Goal: Information Seeking & Learning: Find specific page/section

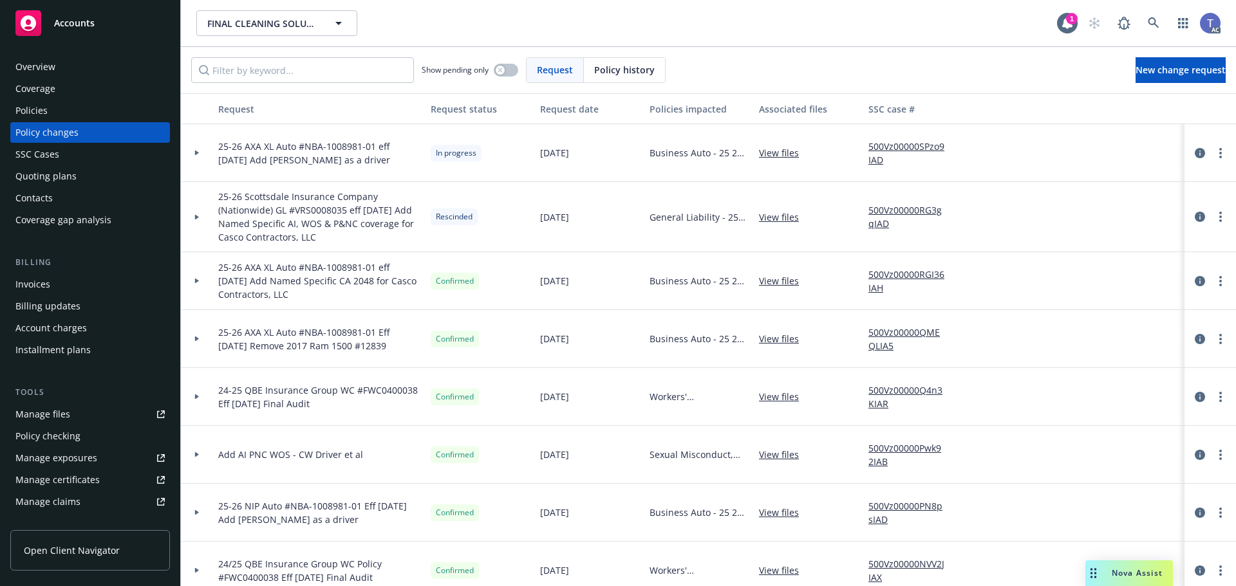
drag, startPoint x: 0, startPoint y: 0, endPoint x: 780, endPoint y: 36, distance: 780.8
click at [780, 36] on div "FINAL CLEANING SOLUTIONS INC FINAL CLEANING SOLUTIONS INC 1 AC" at bounding box center [708, 23] width 1055 height 46
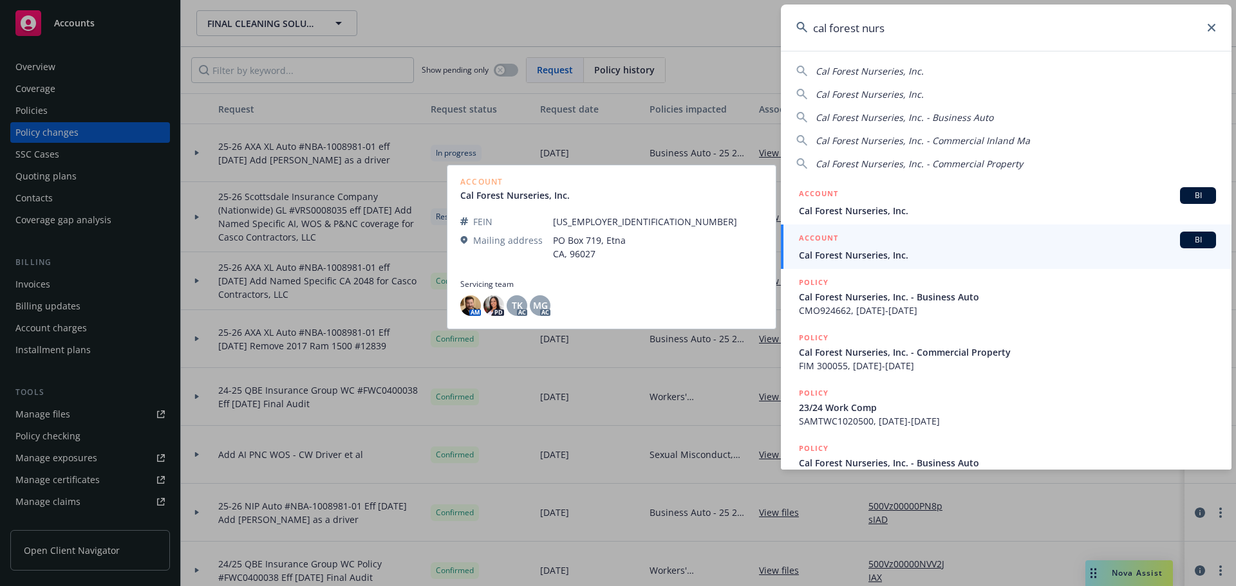
type input "cal forest nurs"
click at [896, 261] on span "Cal Forest Nurseries, Inc." at bounding box center [1007, 255] width 417 height 14
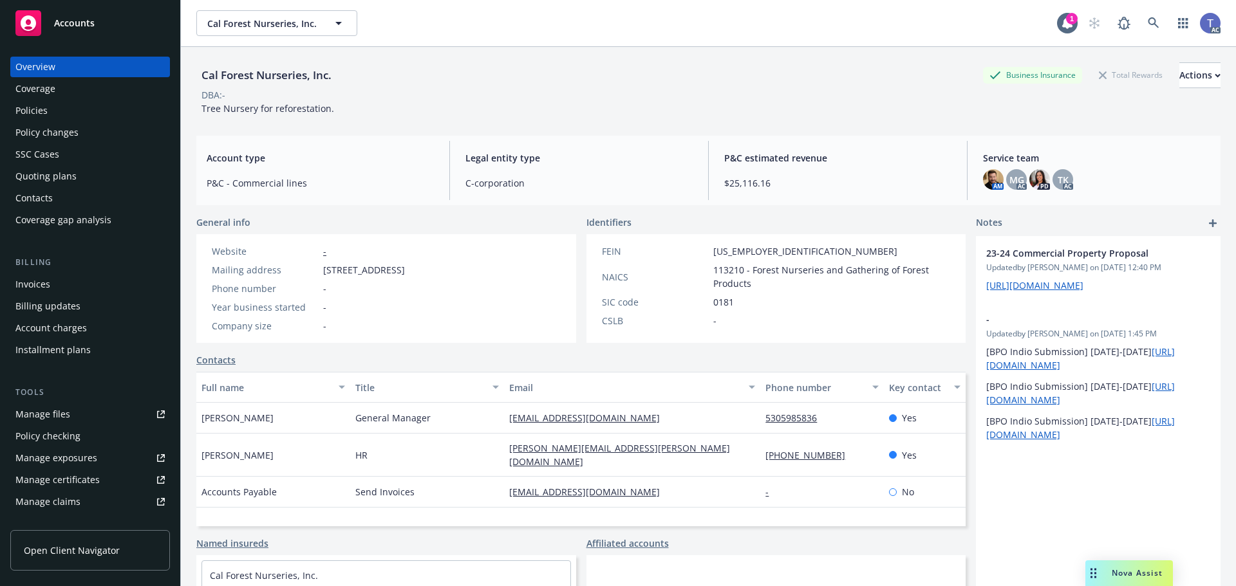
click at [68, 109] on div "Policies" at bounding box center [89, 110] width 149 height 21
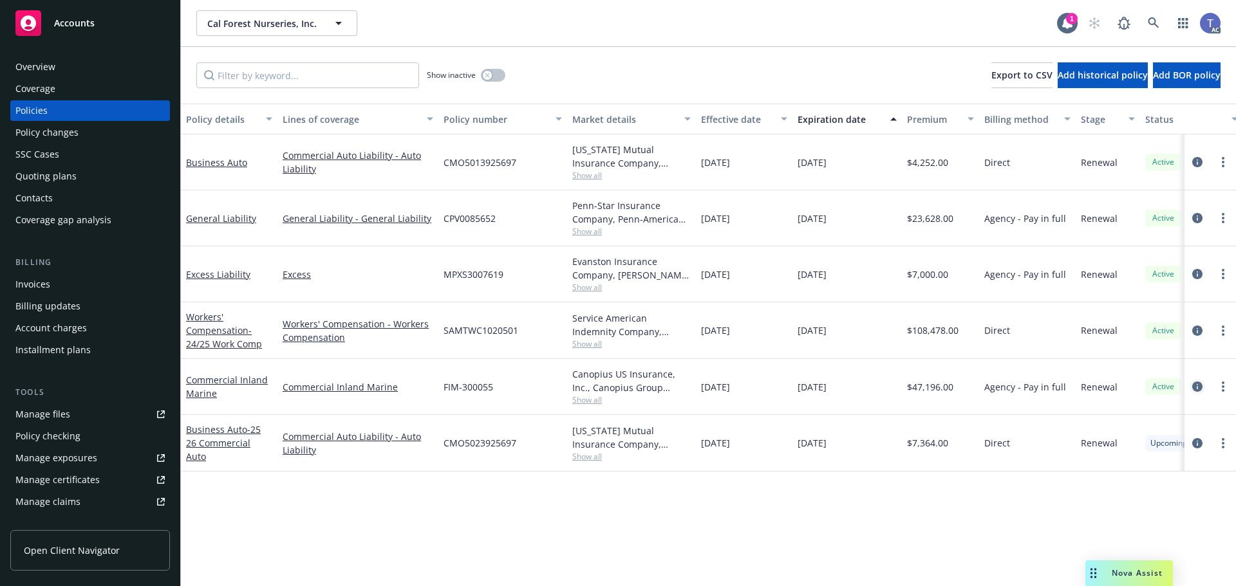
click at [1193, 384] on icon "circleInformation" at bounding box center [1197, 387] width 10 height 10
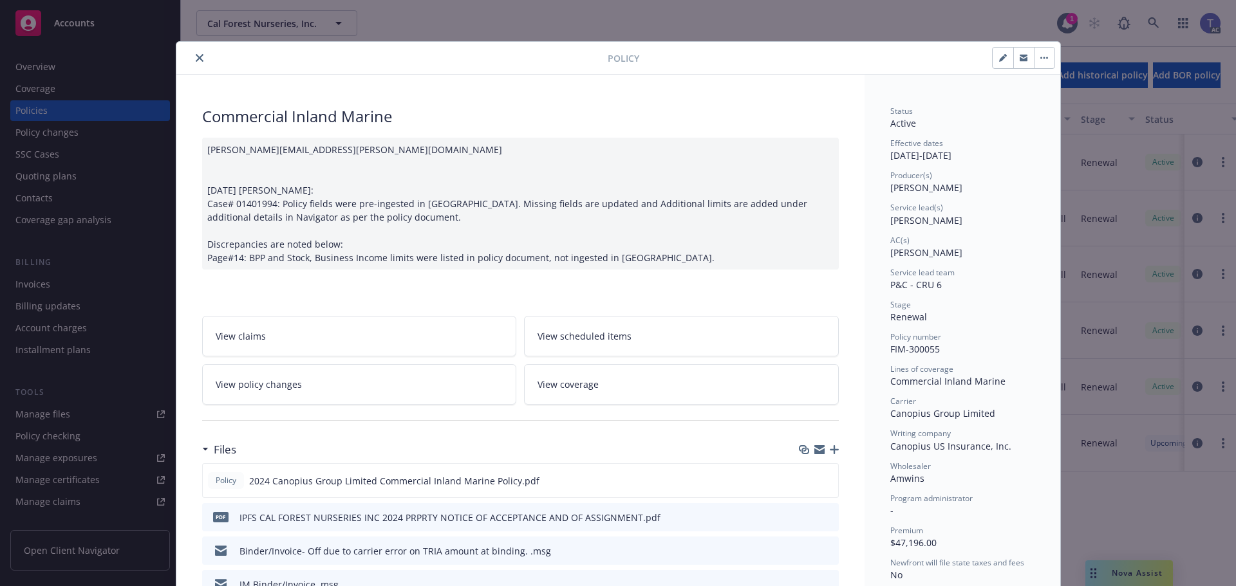
click at [192, 62] on button "close" at bounding box center [199, 57] width 15 height 15
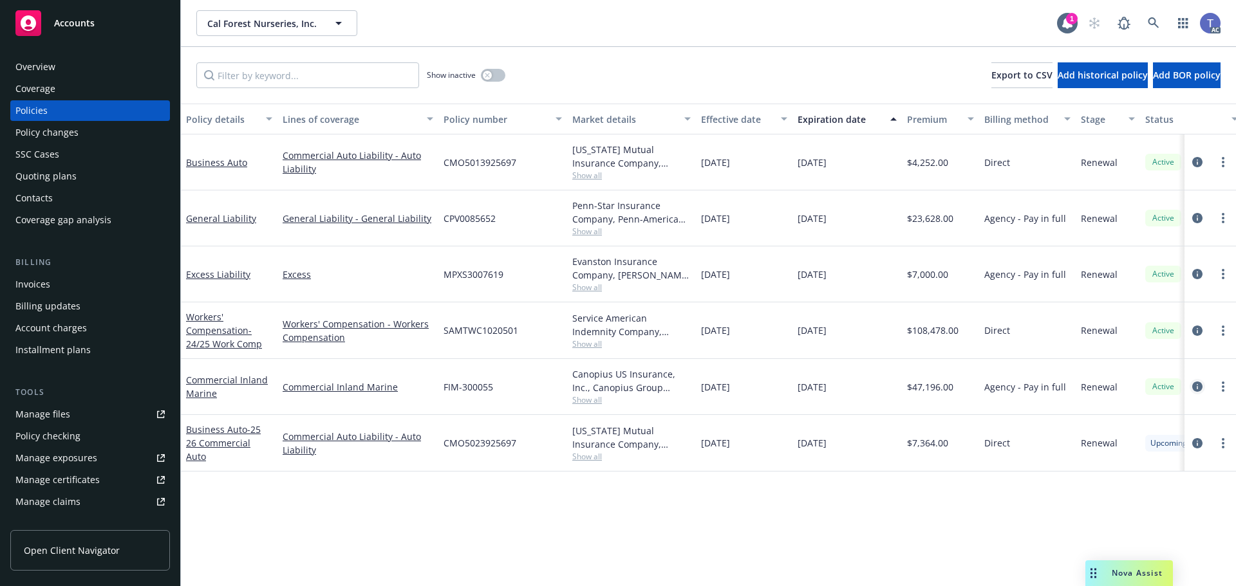
click at [1198, 387] on icon "circleInformation" at bounding box center [1197, 387] width 10 height 10
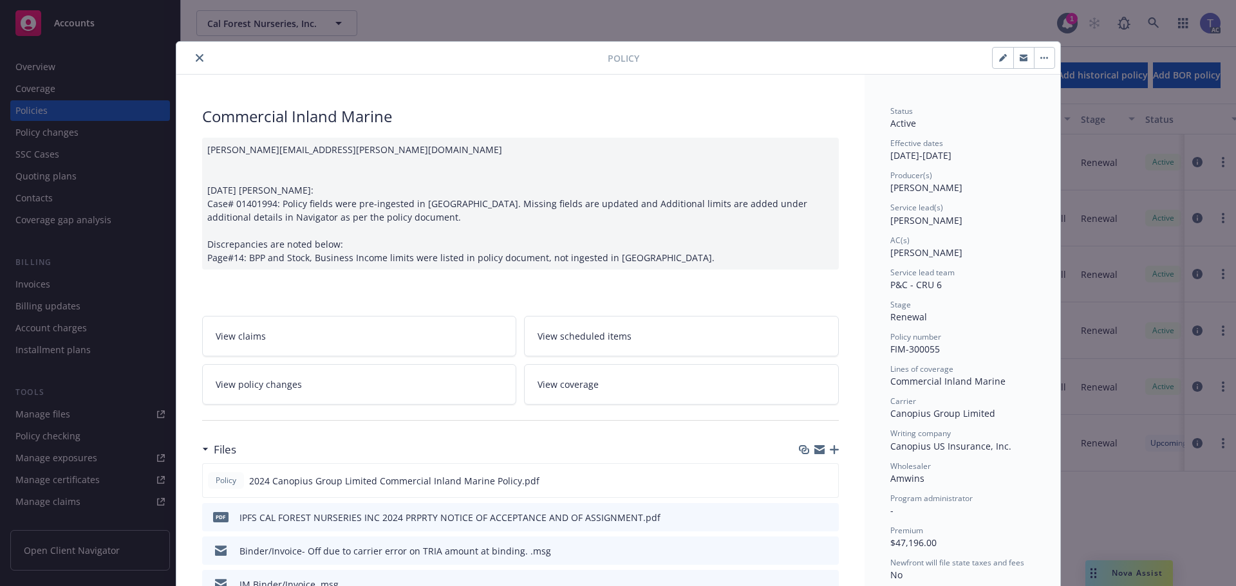
scroll to position [39, 0]
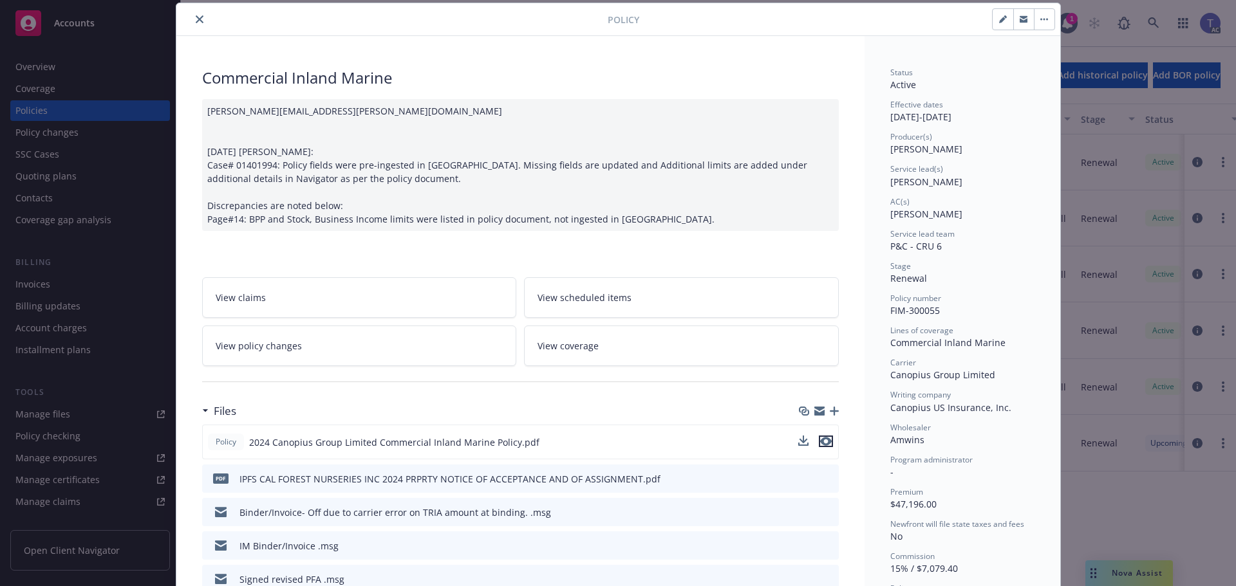
click at [826, 444] on icon "preview file" at bounding box center [826, 441] width 12 height 9
click at [196, 21] on icon "close" at bounding box center [200, 19] width 8 height 8
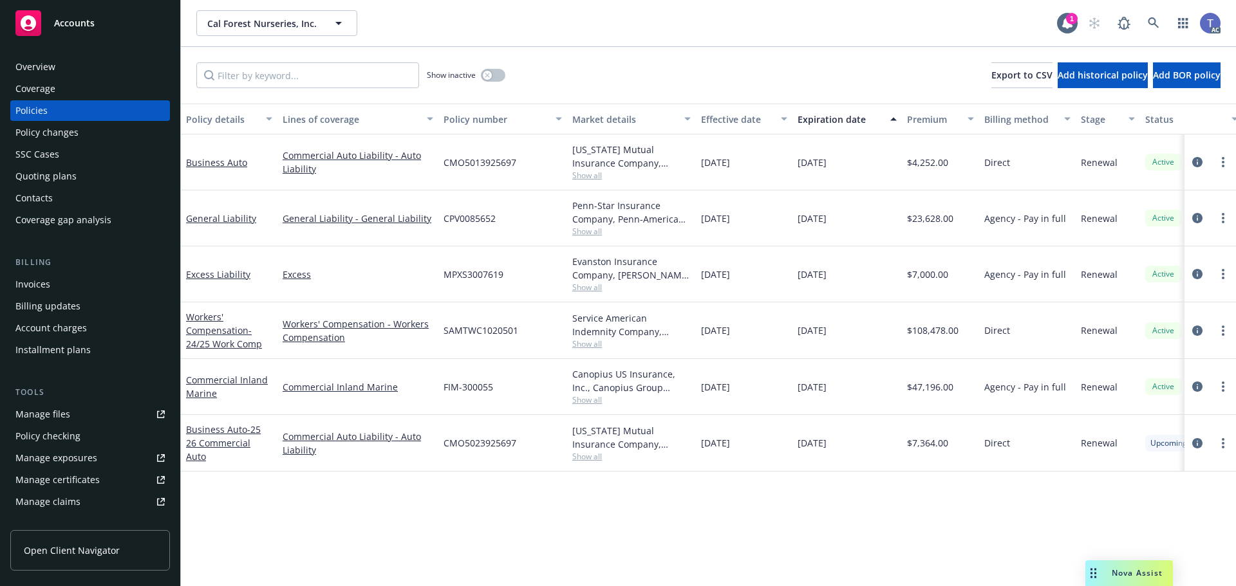
click at [84, 172] on div "Quoting plans" at bounding box center [89, 176] width 149 height 21
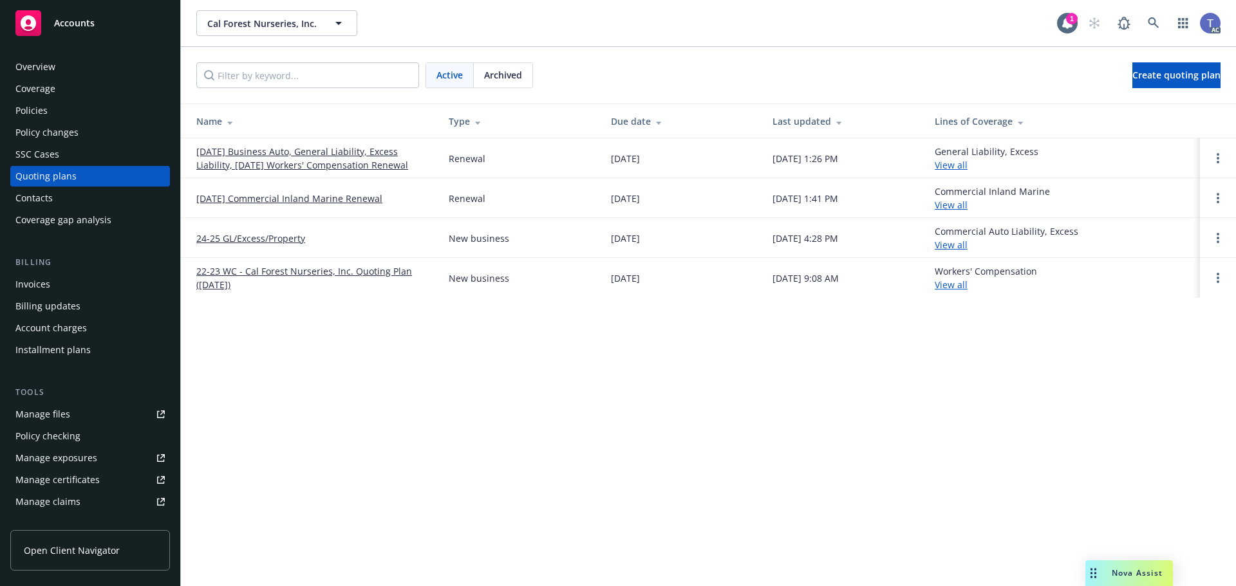
click at [493, 72] on span "Archived" at bounding box center [503, 75] width 38 height 14
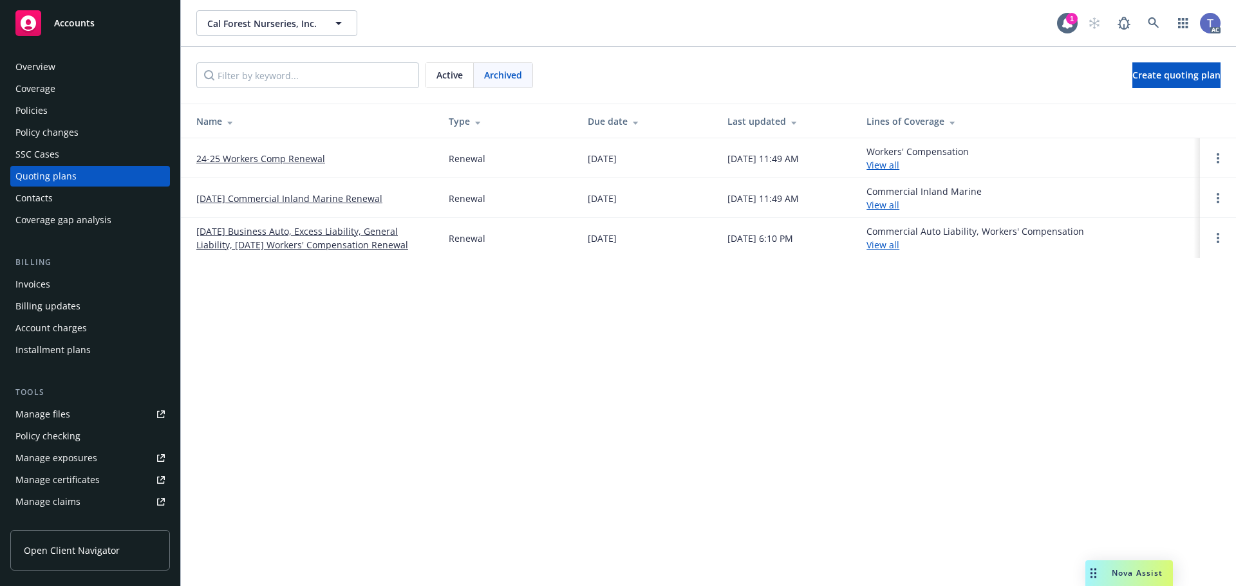
click at [277, 197] on link "[DATE] Commercial Inland Marine Renewal" at bounding box center [289, 199] width 186 height 14
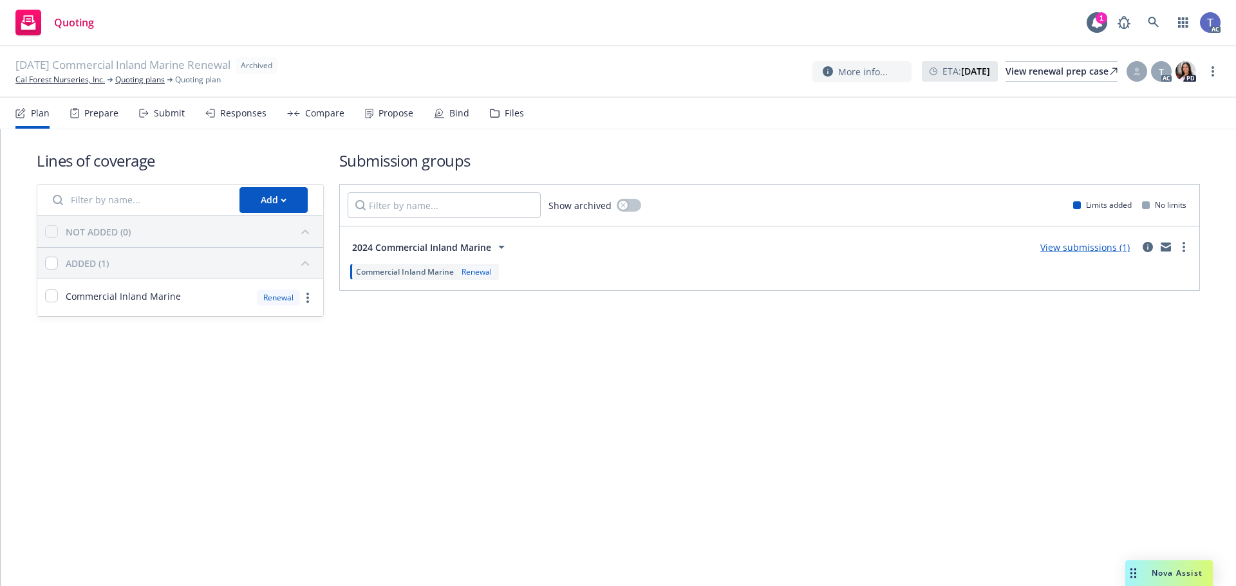
click at [505, 121] on div "Files" at bounding box center [507, 113] width 34 height 31
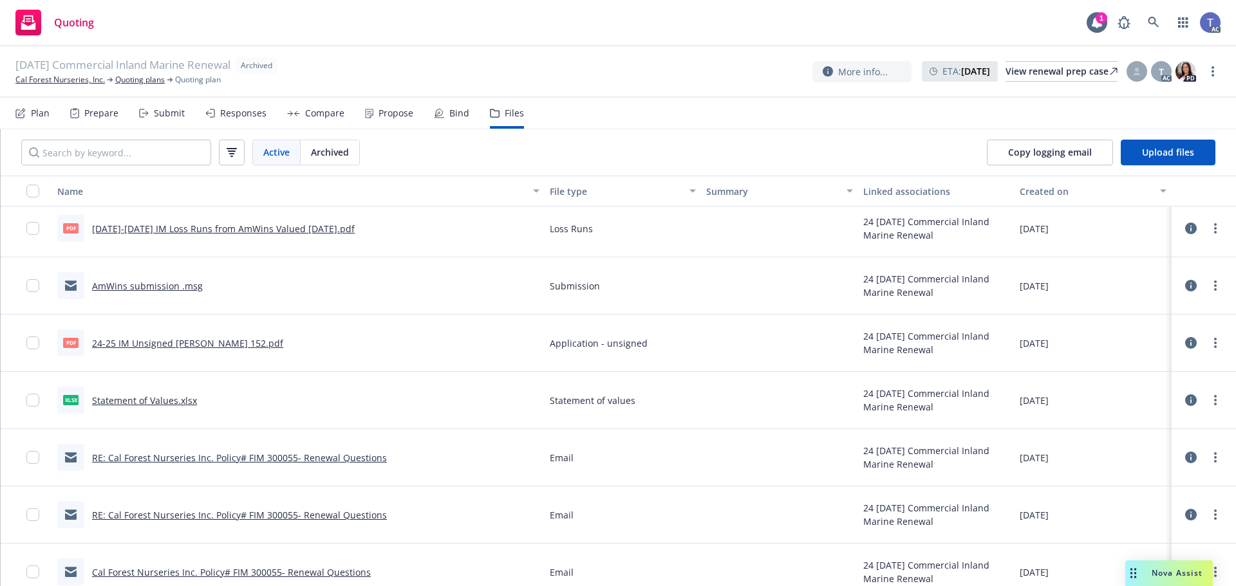
scroll to position [815, 0]
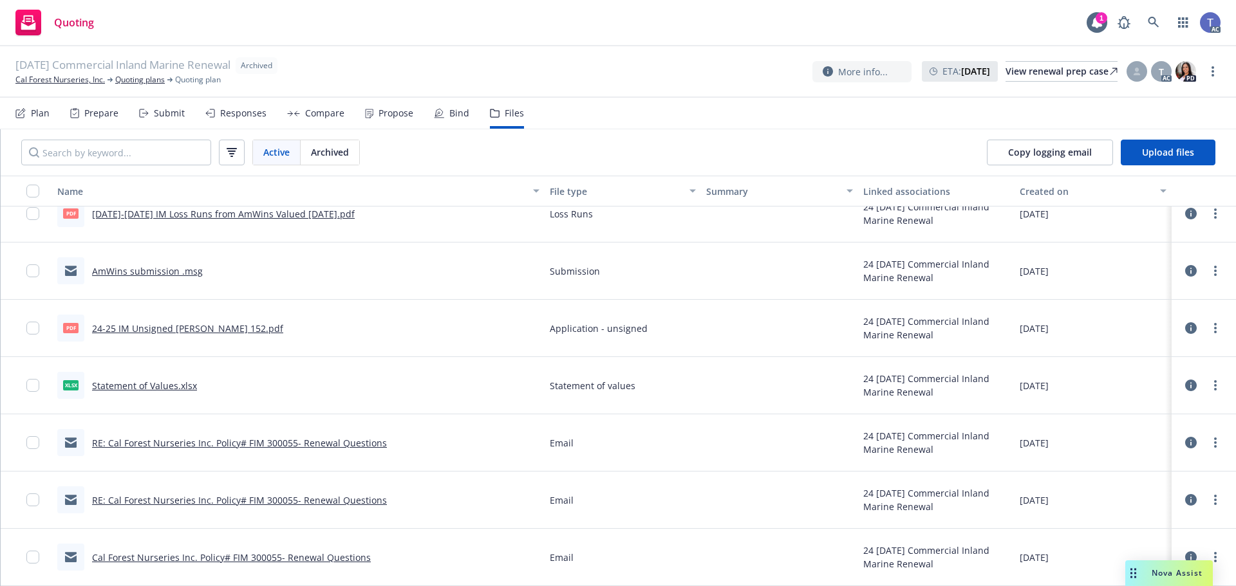
click at [220, 331] on link "24-25 IM Unsigned ACORD 152.pdf" at bounding box center [187, 328] width 191 height 12
click at [67, 84] on link "Cal Forest Nurseries, Inc." at bounding box center [59, 80] width 89 height 12
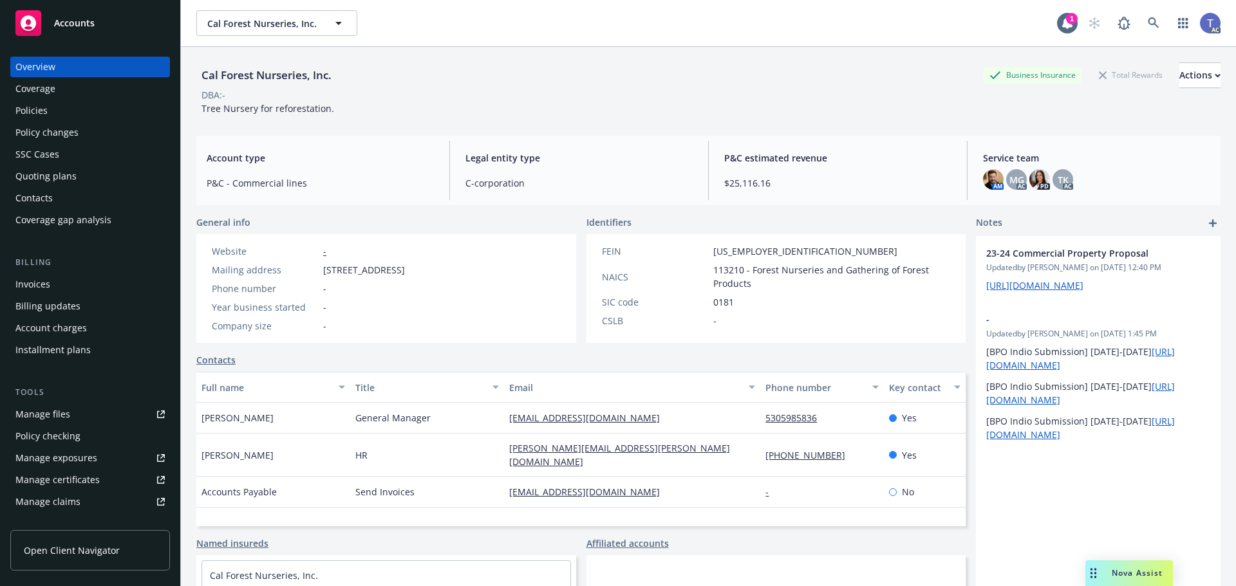
click at [796, 51] on div "Cal Forest Nurseries, Inc. Business Insurance Total Rewards Actions DBA: - Tree…" at bounding box center [708, 86] width 1024 height 79
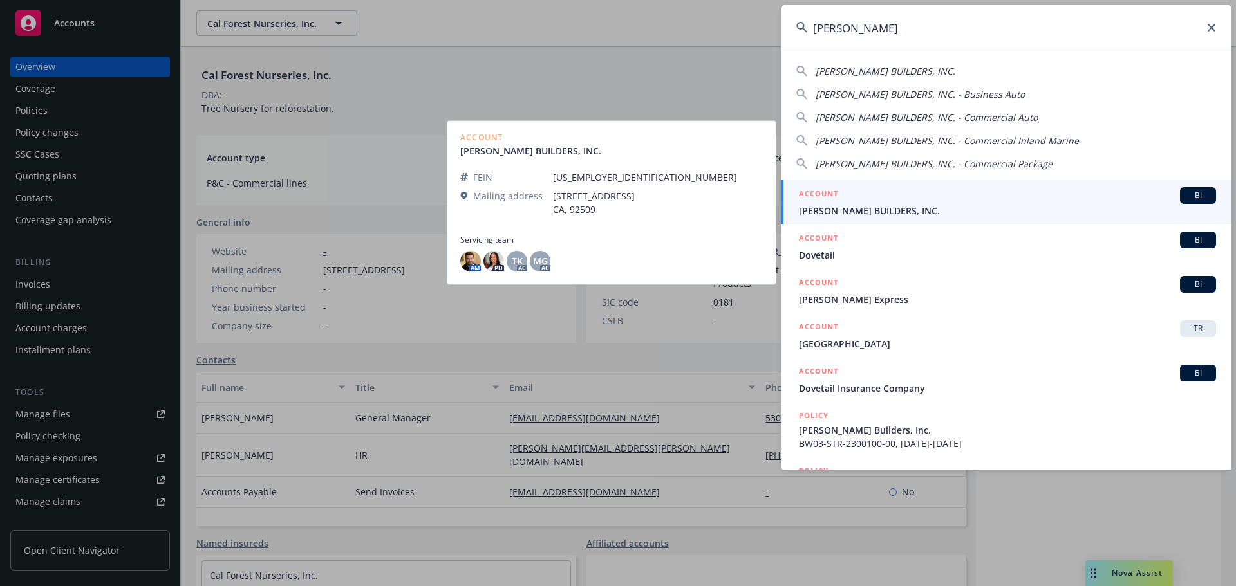
type input "d'vega"
click at [925, 208] on span "D'VEGA BUILDERS, INC." at bounding box center [1007, 211] width 417 height 14
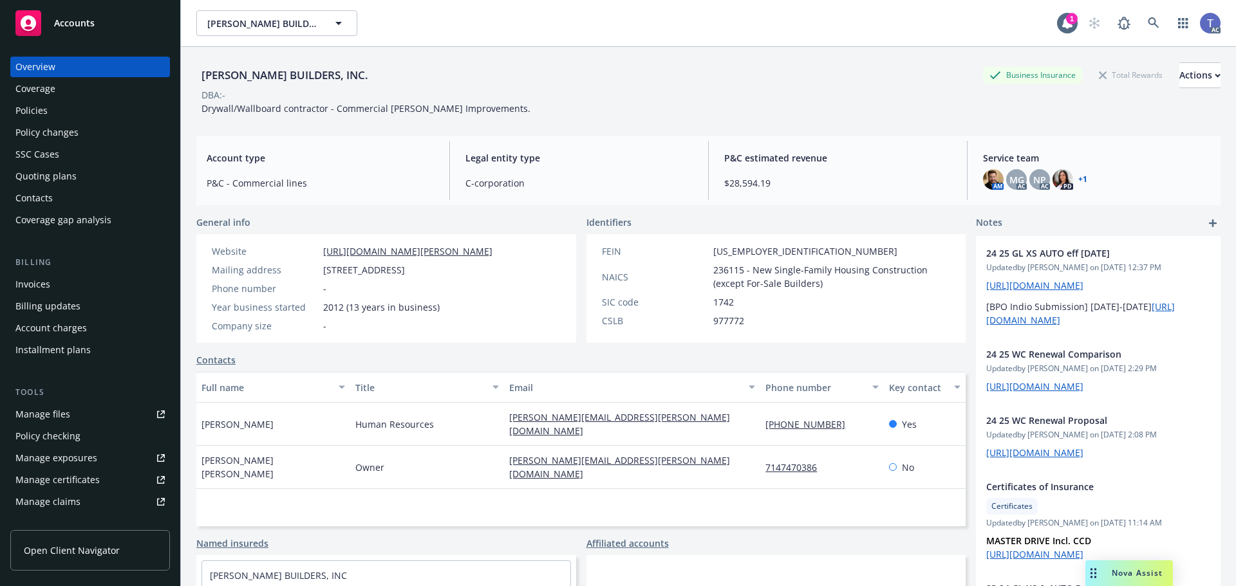
click at [35, 108] on div "Policies" at bounding box center [31, 110] width 32 height 21
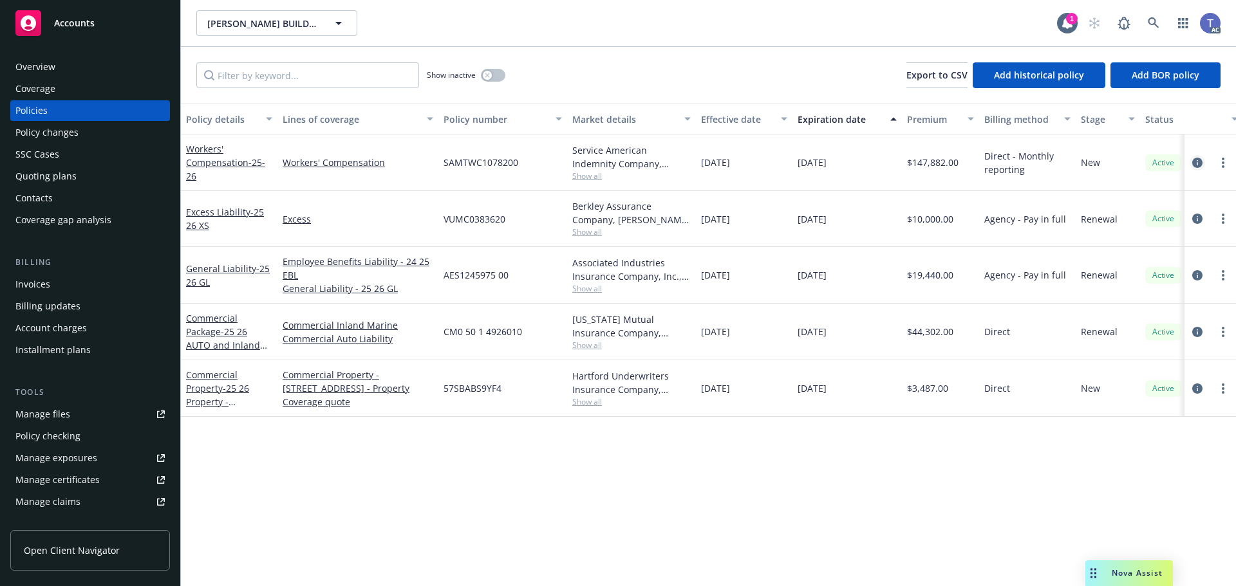
click at [1198, 158] on icon "circleInformation" at bounding box center [1197, 163] width 10 height 10
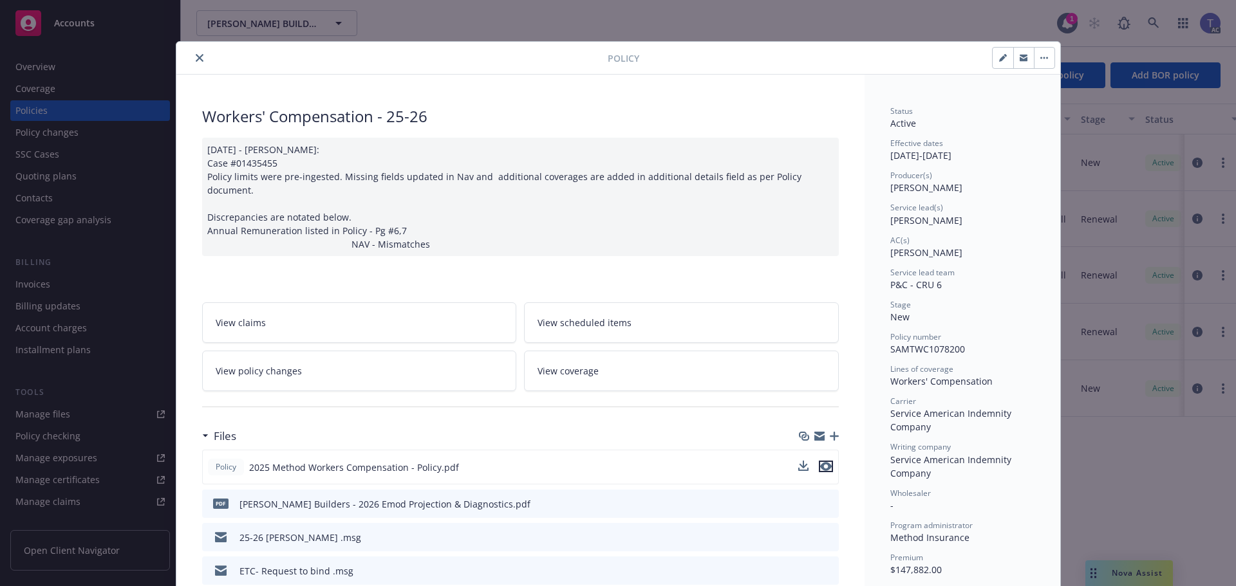
click at [826, 461] on button "preview file" at bounding box center [826, 467] width 14 height 12
click at [606, 355] on link "View coverage" at bounding box center [681, 371] width 315 height 41
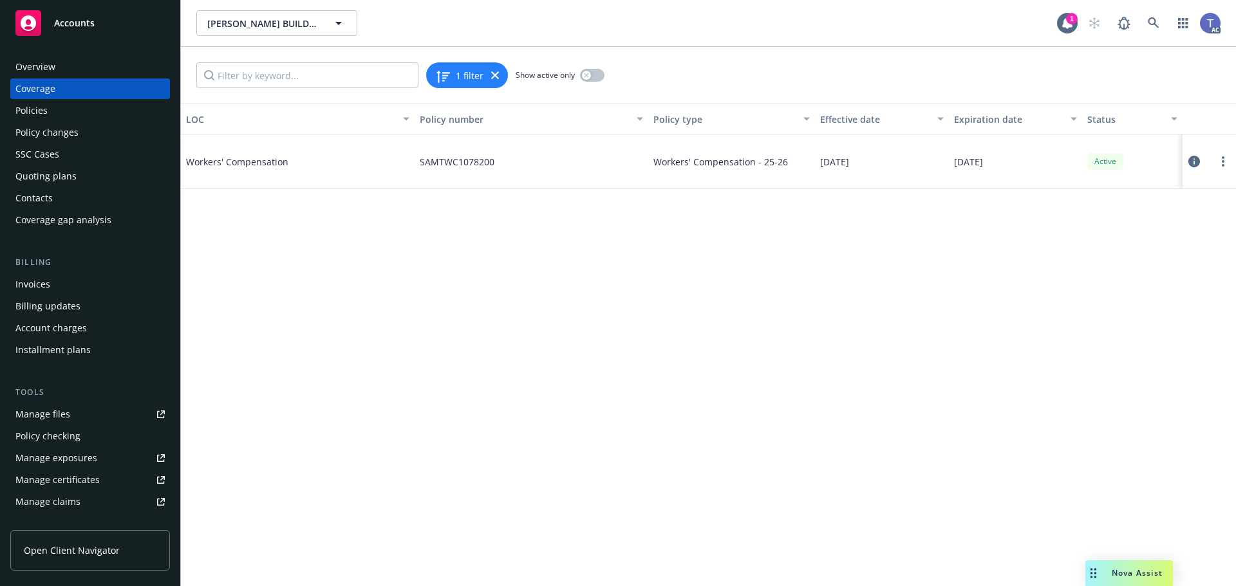
click at [47, 104] on div "Policies" at bounding box center [89, 110] width 149 height 21
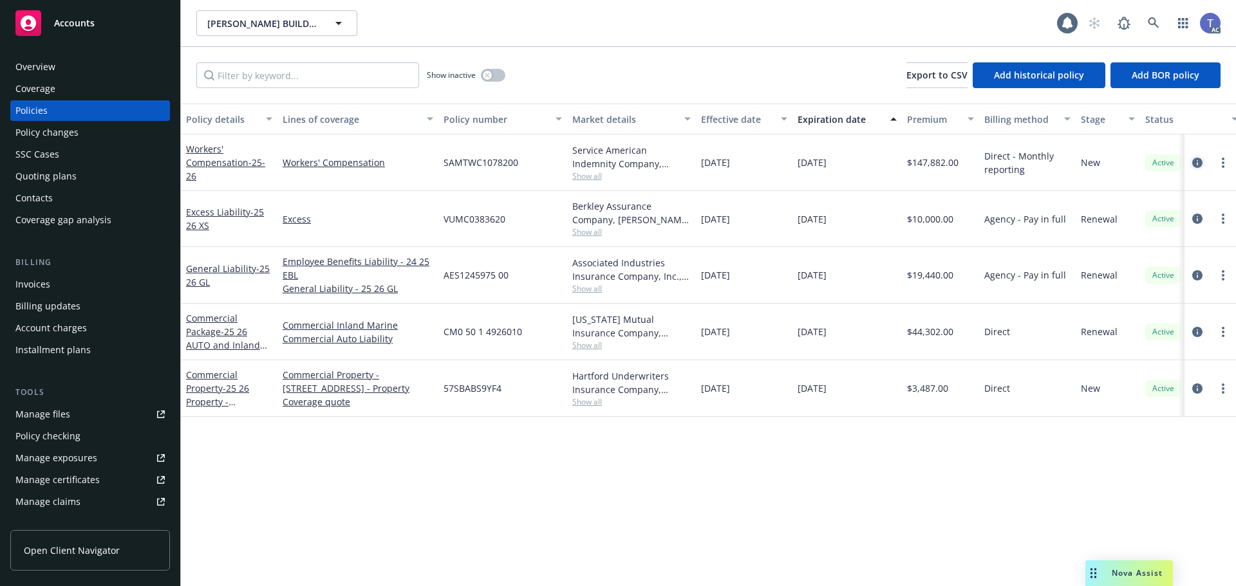
click at [1198, 156] on link "circleInformation" at bounding box center [1196, 162] width 15 height 15
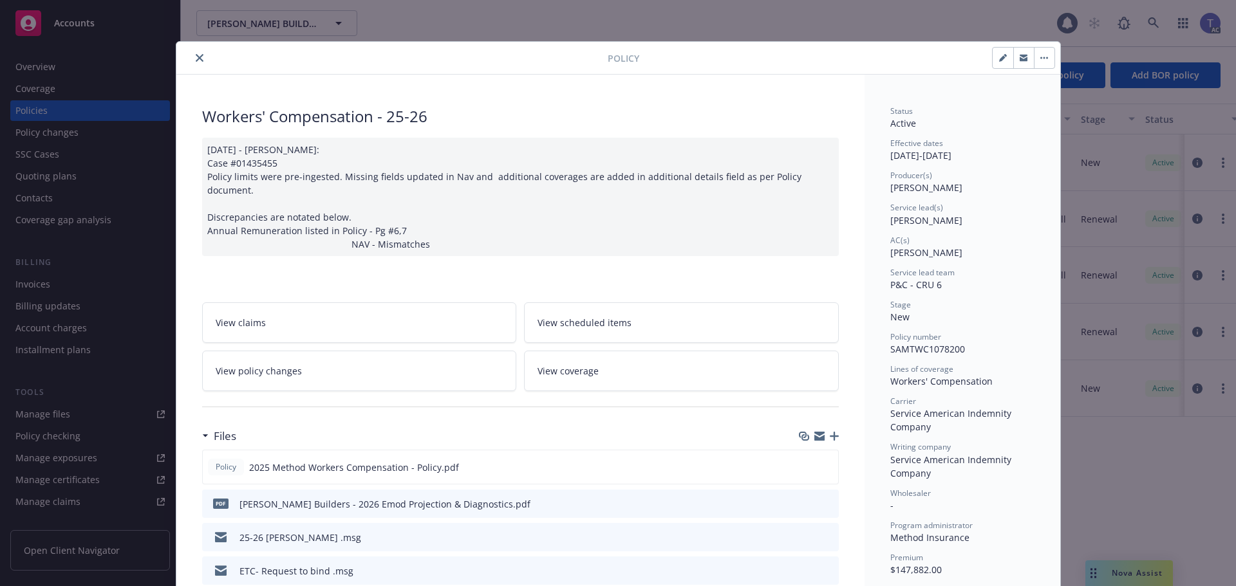
scroll to position [39, 0]
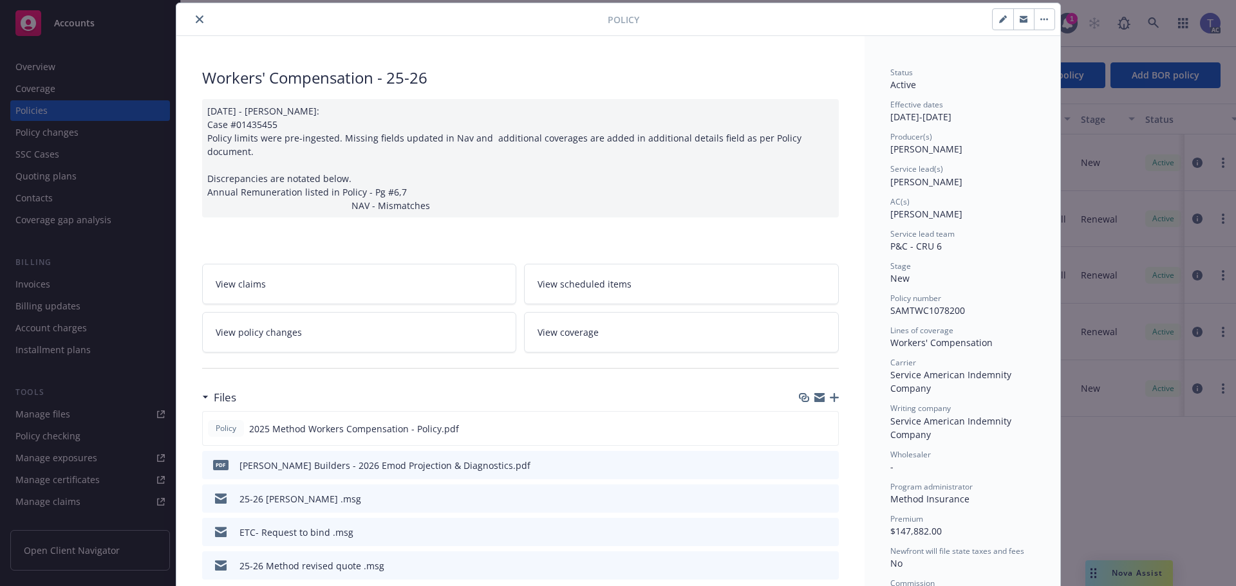
click at [293, 326] on span "View policy changes" at bounding box center [259, 333] width 86 height 14
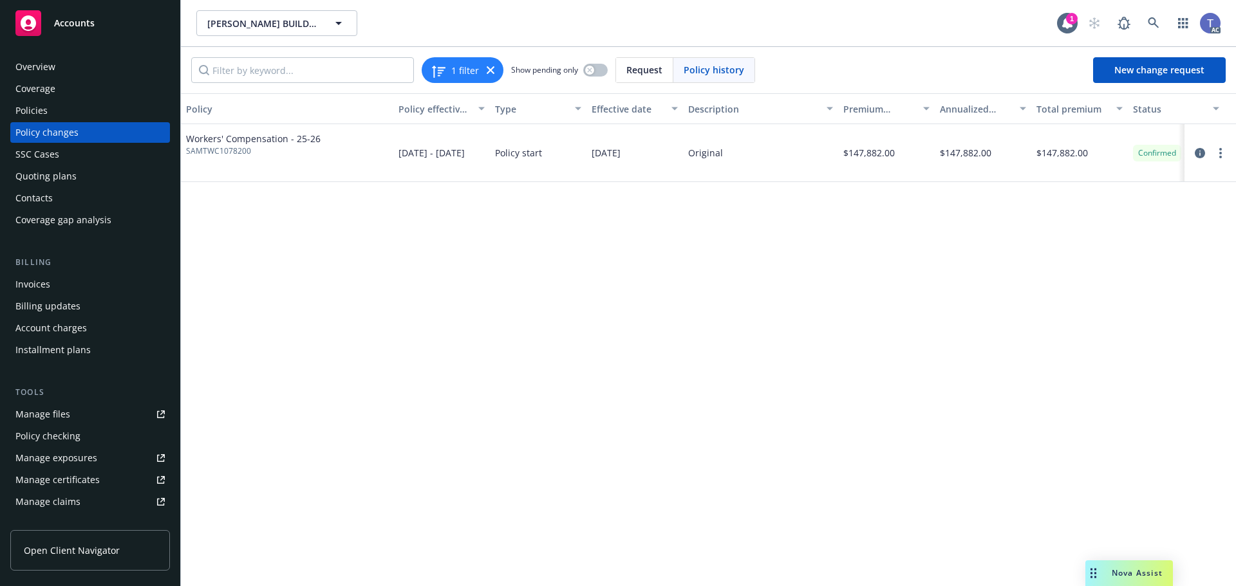
click at [752, 34] on div "D'VEGA BUILDERS, INC. D'VEGA BUILDERS, INC." at bounding box center [626, 23] width 860 height 26
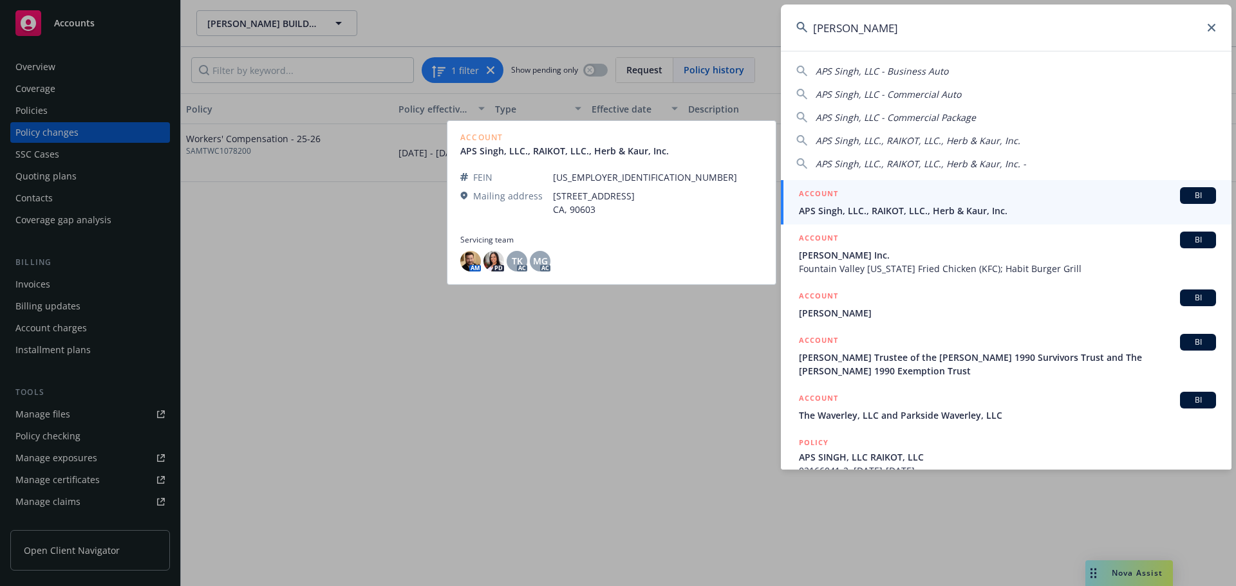
type input "aps singh"
click at [932, 194] on div "ACCOUNT BI" at bounding box center [1007, 195] width 417 height 17
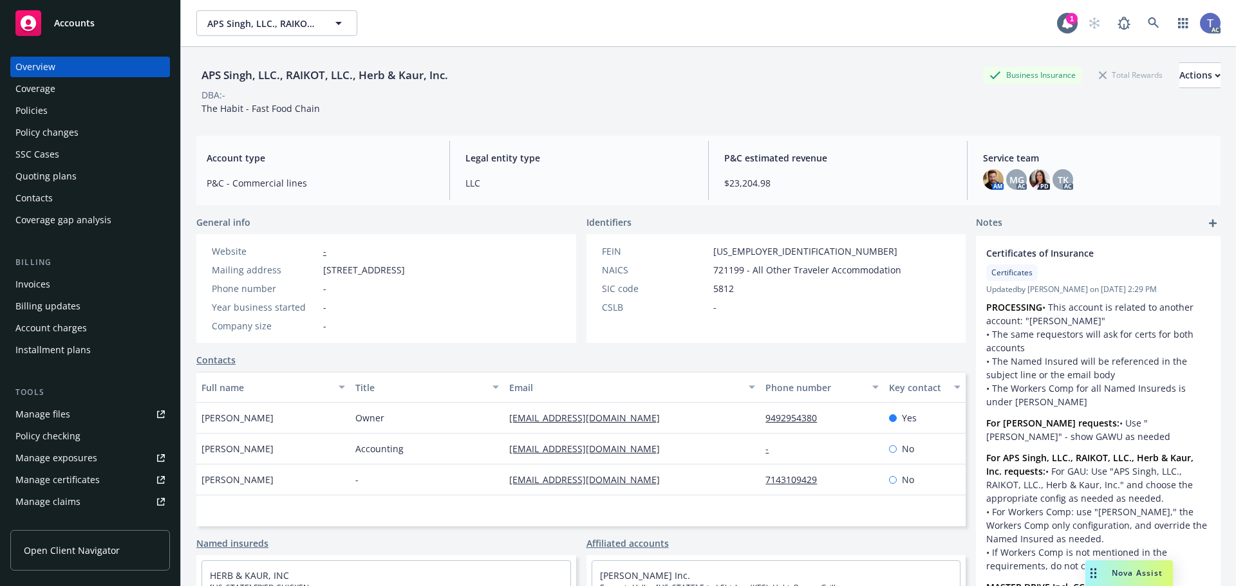
click at [59, 115] on div "Policies" at bounding box center [89, 110] width 149 height 21
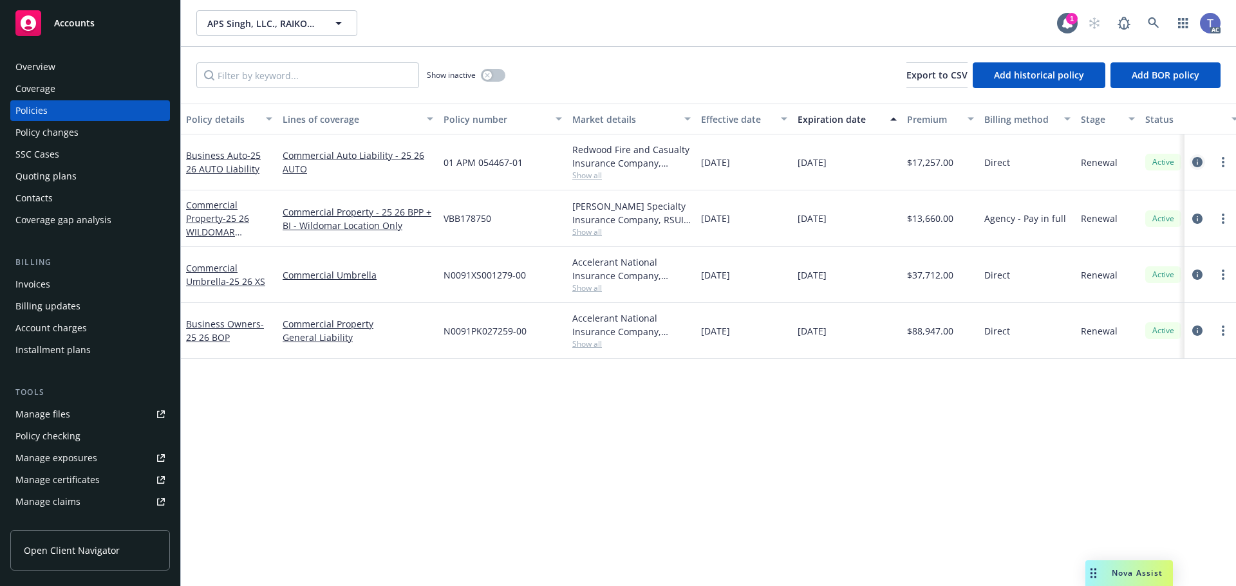
click at [1194, 160] on icon "circleInformation" at bounding box center [1197, 162] width 10 height 10
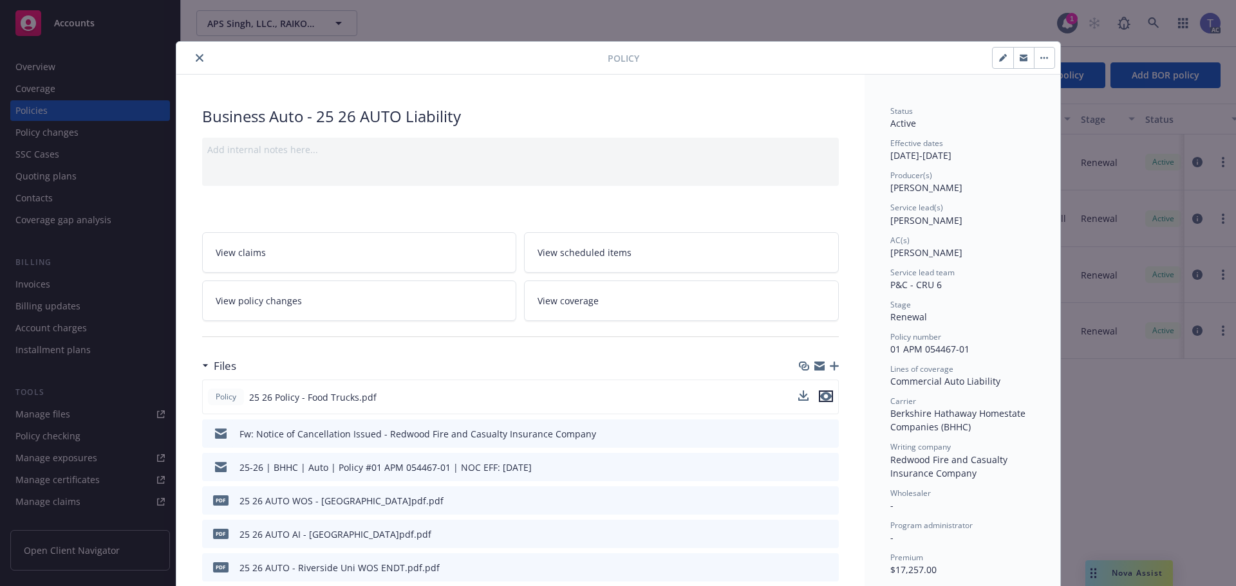
click at [822, 392] on icon "preview file" at bounding box center [826, 396] width 12 height 9
drag, startPoint x: 358, startPoint y: 304, endPoint x: 461, endPoint y: 304, distance: 103.6
click at [358, 304] on link "View policy changes" at bounding box center [359, 301] width 315 height 41
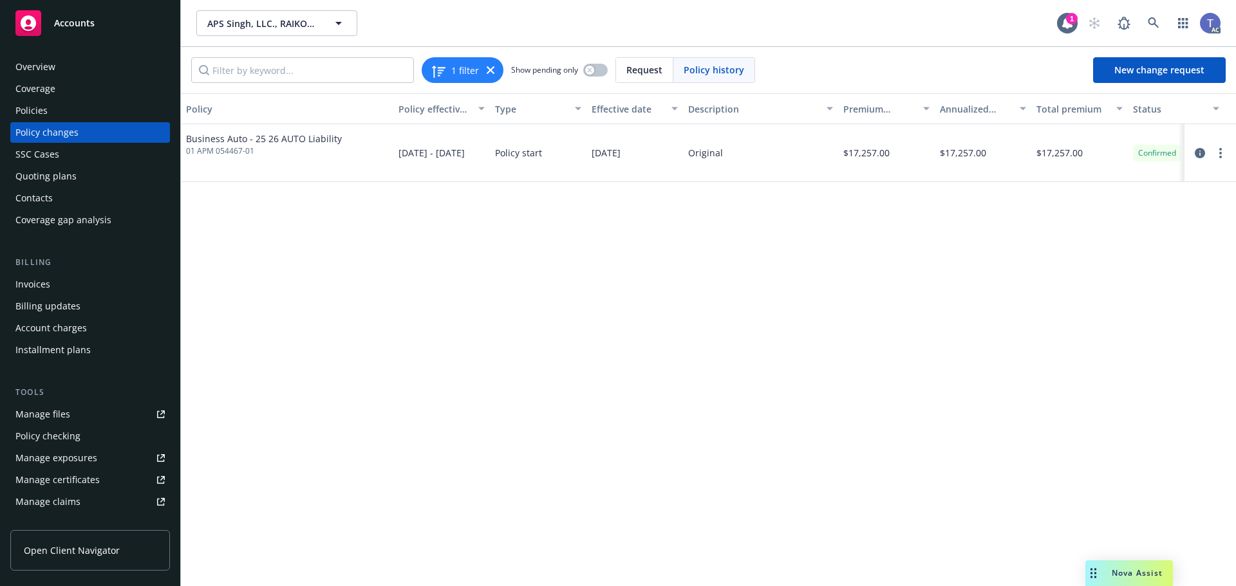
click at [66, 64] on div "Overview" at bounding box center [89, 67] width 149 height 21
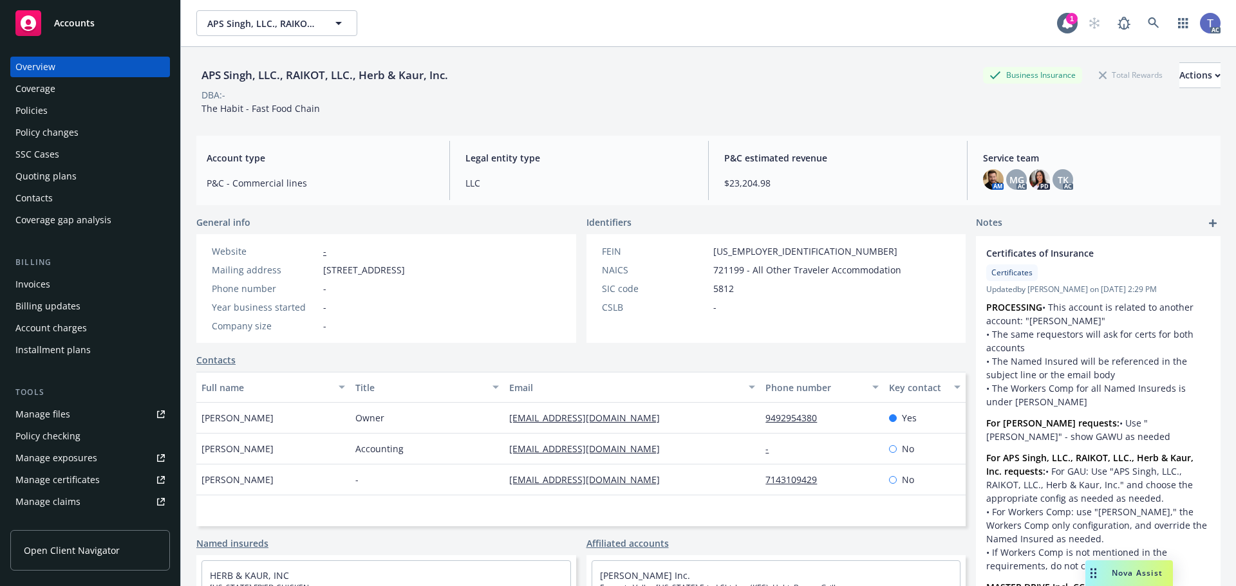
click at [15, 113] on div "Policies" at bounding box center [31, 110] width 32 height 21
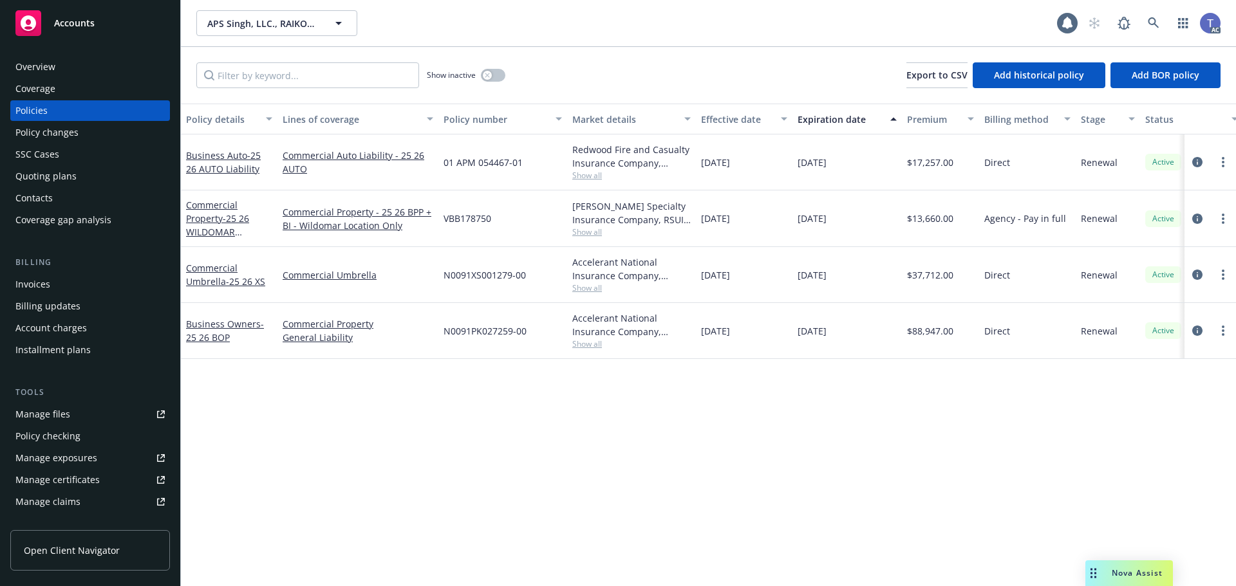
click at [477, 163] on span "01 APM 054467-01" at bounding box center [482, 163] width 79 height 14
copy span "01 APM 054467-01"
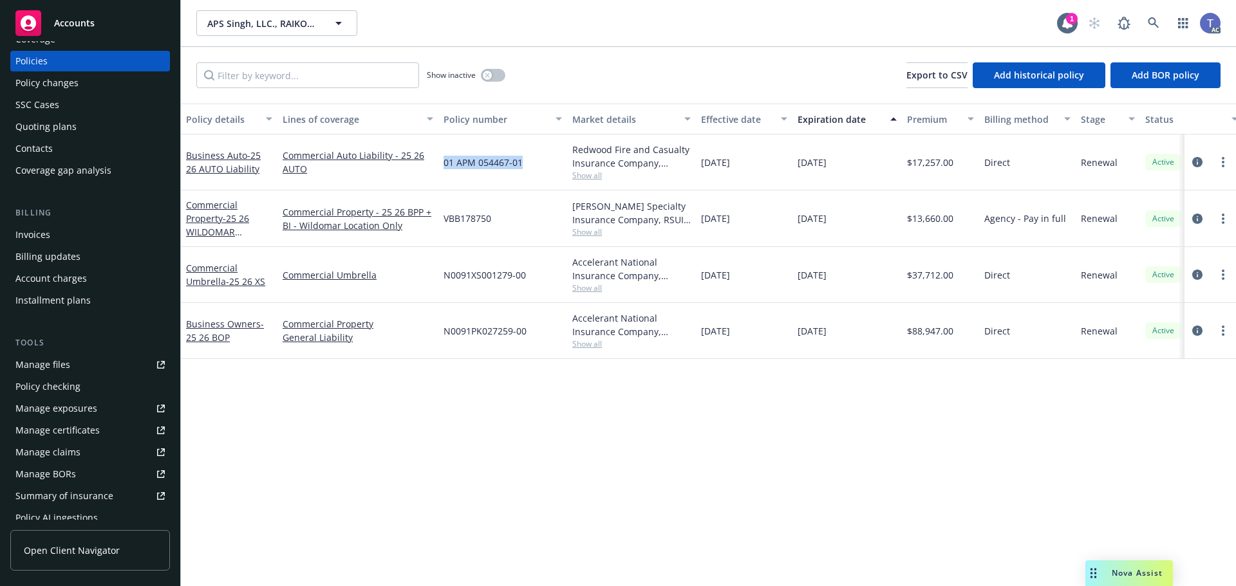
scroll to position [64, 0]
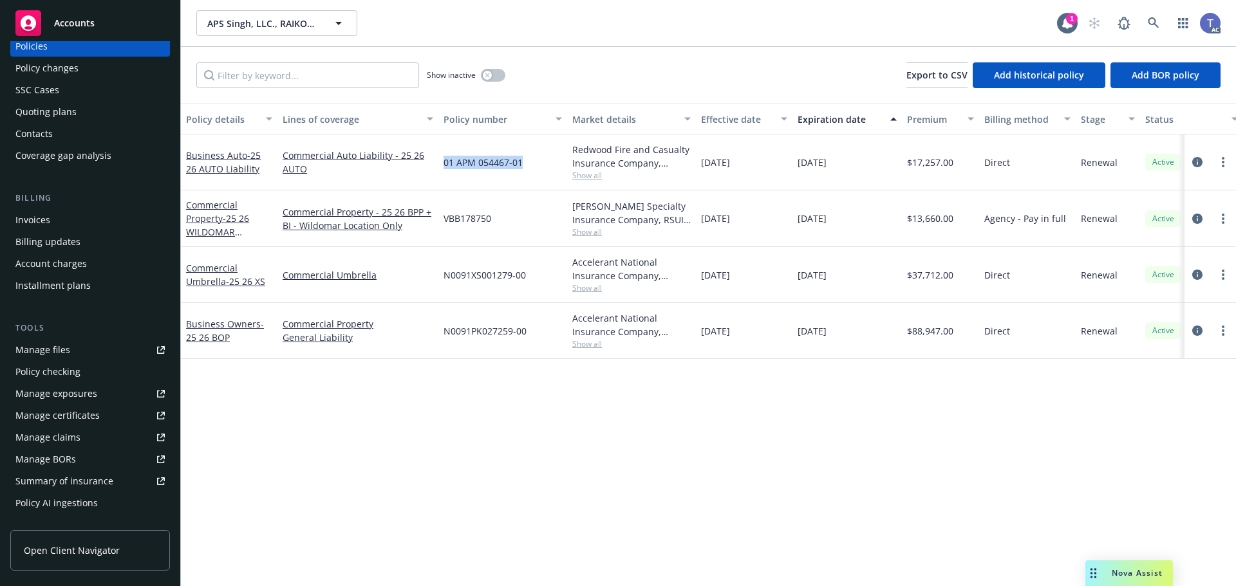
click at [80, 391] on div "Manage exposures" at bounding box center [56, 394] width 82 height 21
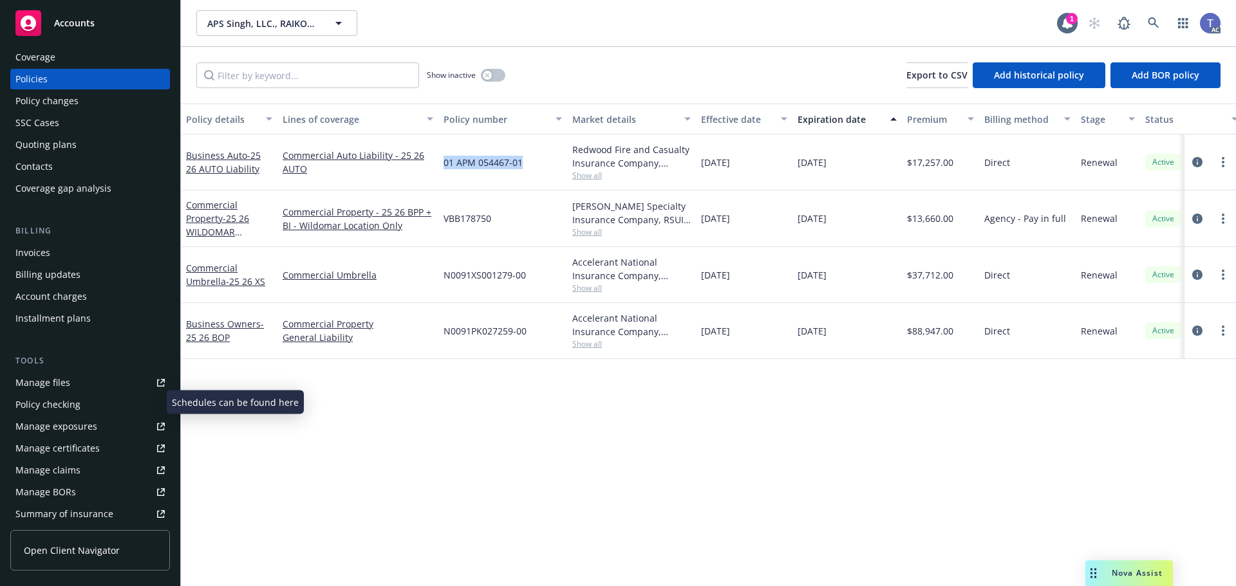
scroll to position [0, 0]
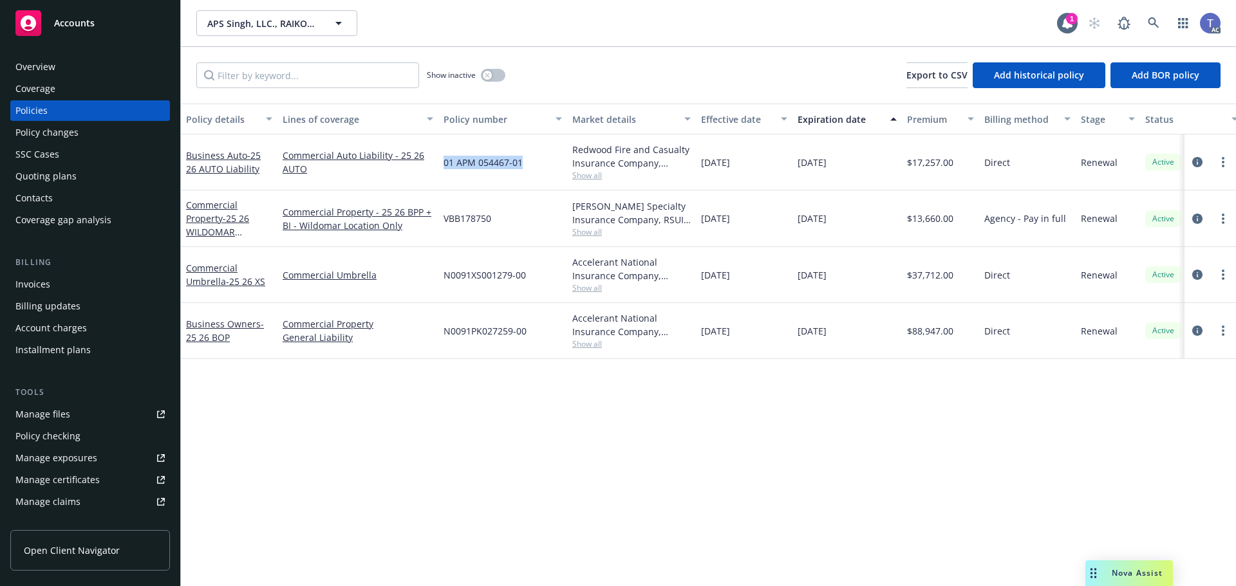
click at [57, 71] on div "Overview" at bounding box center [89, 67] width 149 height 21
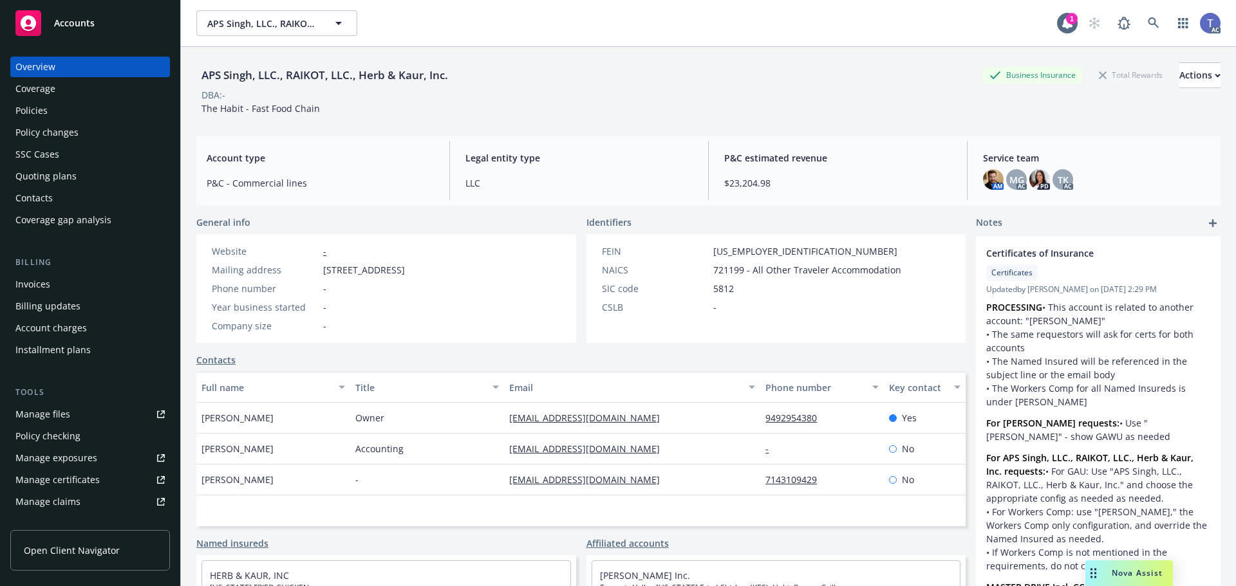
click at [86, 120] on div "Policies" at bounding box center [89, 110] width 149 height 21
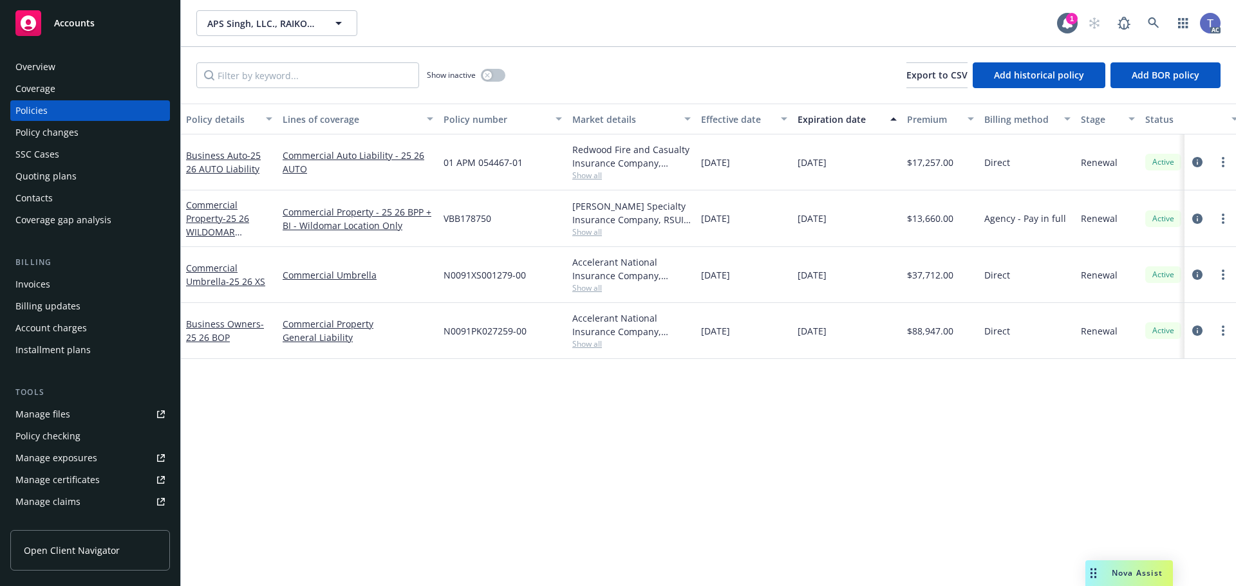
click at [606, 44] on div "APS Singh, LLC., RAIKOT, LLC., Herb & Kaur, Inc. APS Singh, LLC., RAIKOT, LLC.,…" at bounding box center [708, 23] width 1055 height 46
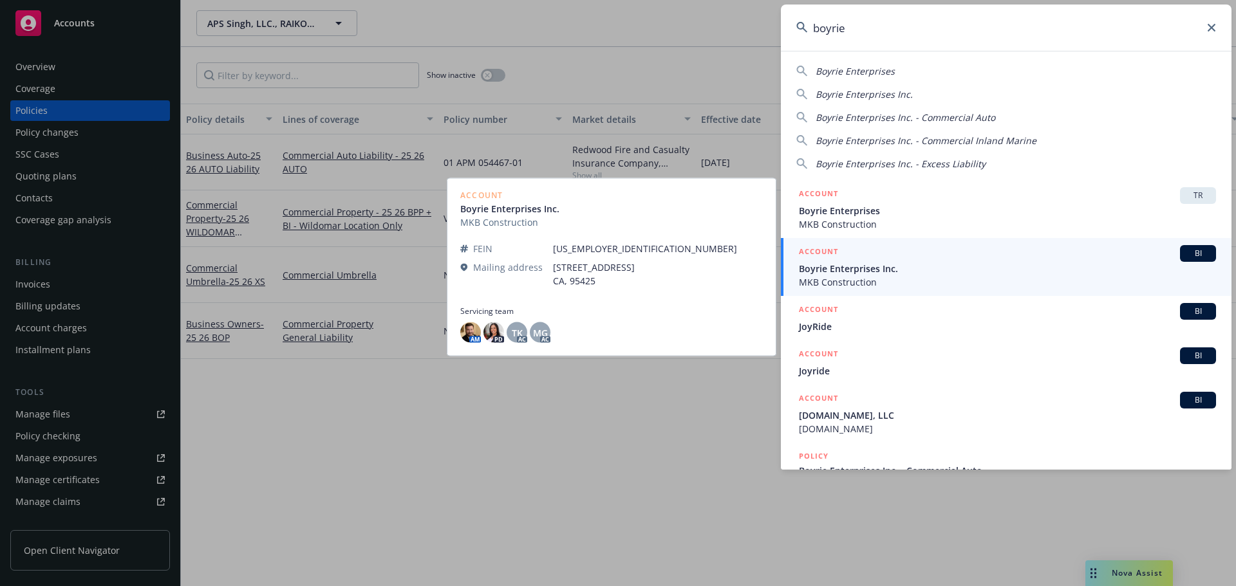
type input "boyrie"
click at [892, 272] on span "Boyrie Enterprises Inc." at bounding box center [1007, 269] width 417 height 14
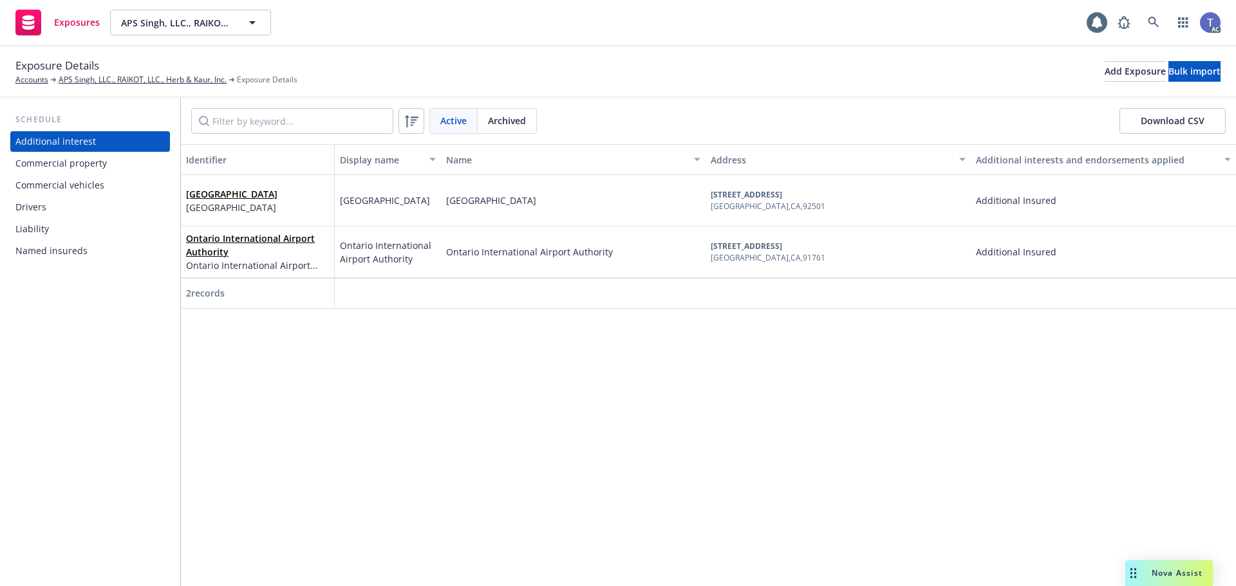
click at [58, 200] on div "Drivers" at bounding box center [89, 207] width 149 height 21
